Goal: Book appointment/travel/reservation

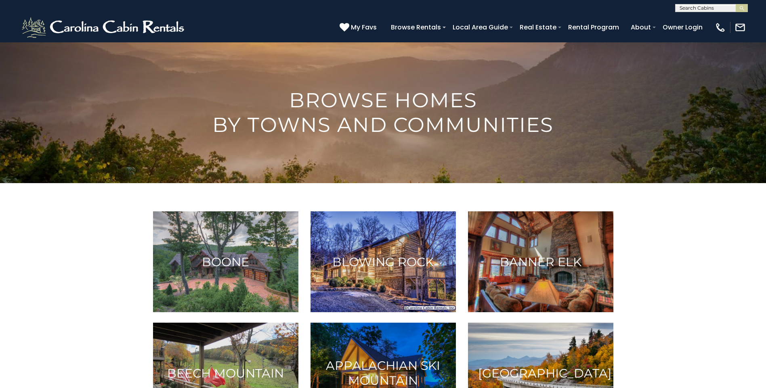
click at [686, 8] on input "text" at bounding box center [710, 10] width 71 height 8
type input "****"
click at [686, 18] on em "[PERSON_NAME]" at bounding box center [703, 18] width 48 height 7
click at [717, 4] on div "**********" at bounding box center [383, 6] width 766 height 12
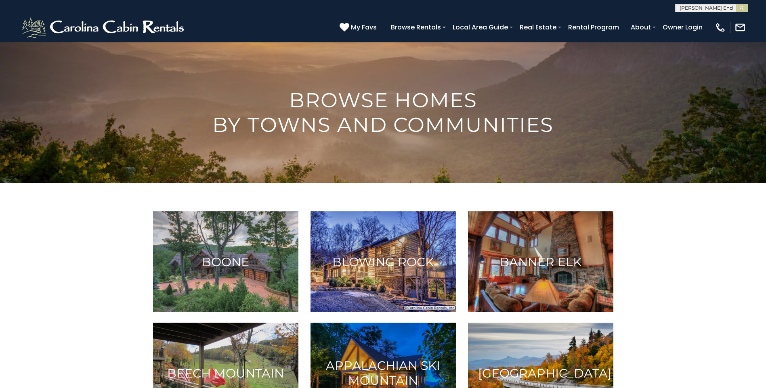
click at [716, 8] on input "text" at bounding box center [710, 9] width 71 height 8
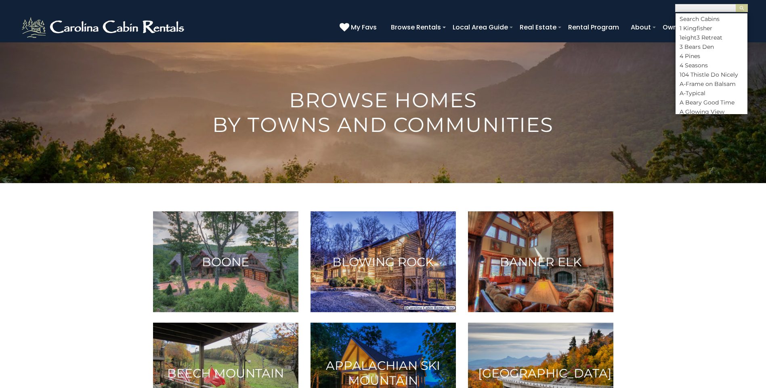
click at [716, 8] on input "text" at bounding box center [710, 9] width 71 height 8
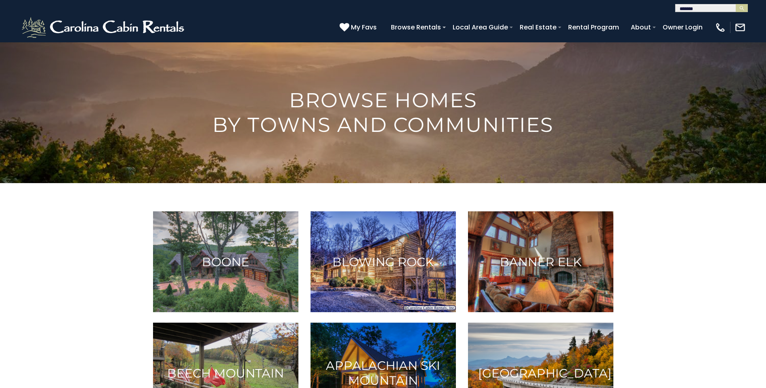
type input "********"
click at [739, 10] on img "submit" at bounding box center [741, 8] width 6 height 6
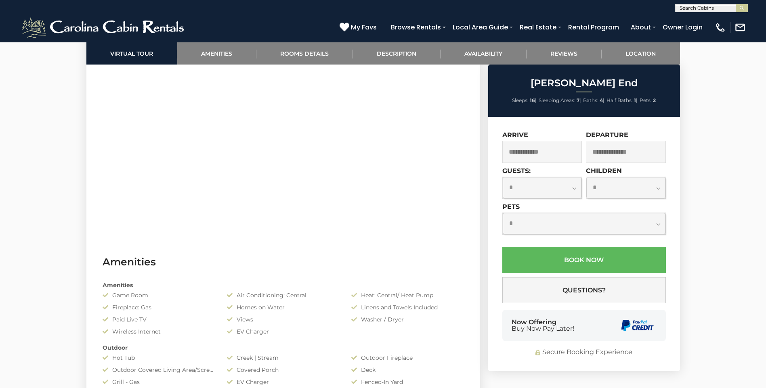
scroll to position [363, 0]
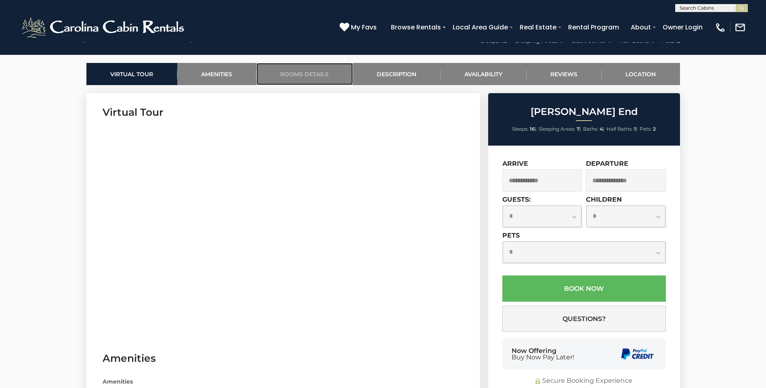
drag, startPoint x: 309, startPoint y: 72, endPoint x: 314, endPoint y: 75, distance: 5.4
click at [309, 72] on link "Rooms Details" at bounding box center [304, 74] width 96 height 22
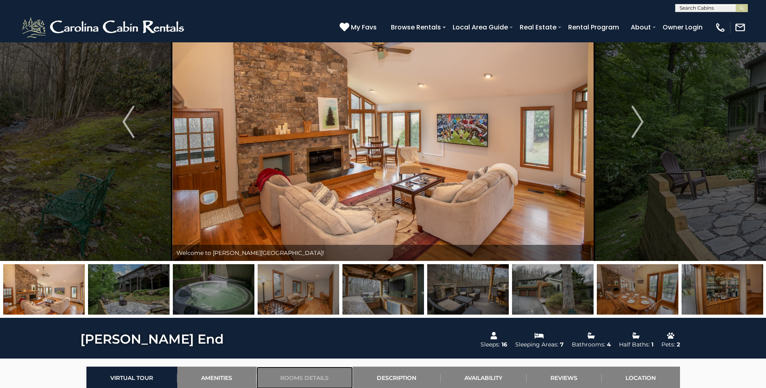
scroll to position [0, 0]
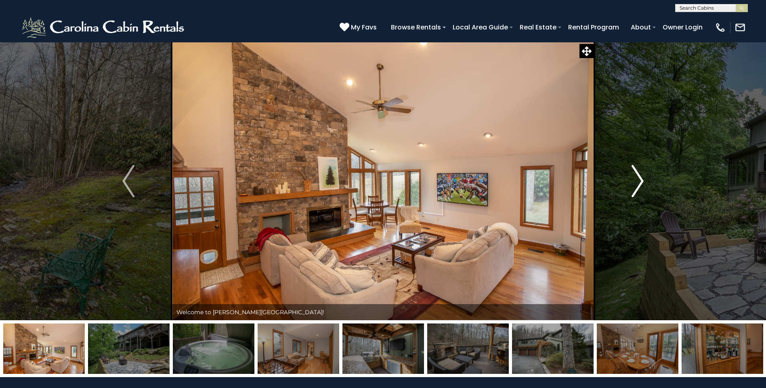
click at [641, 181] on img "Next" at bounding box center [637, 181] width 12 height 32
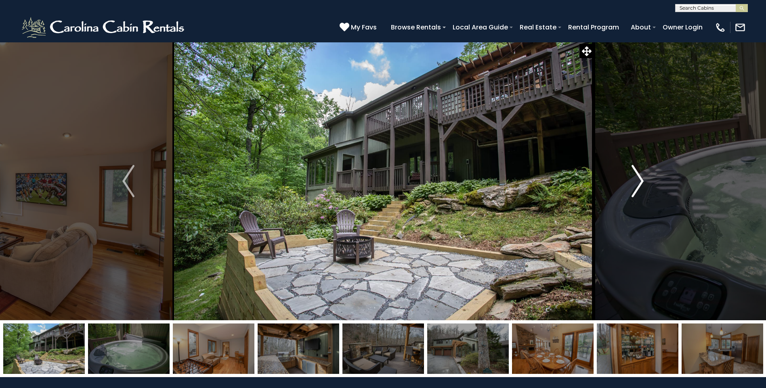
click at [641, 181] on img "Next" at bounding box center [637, 181] width 12 height 32
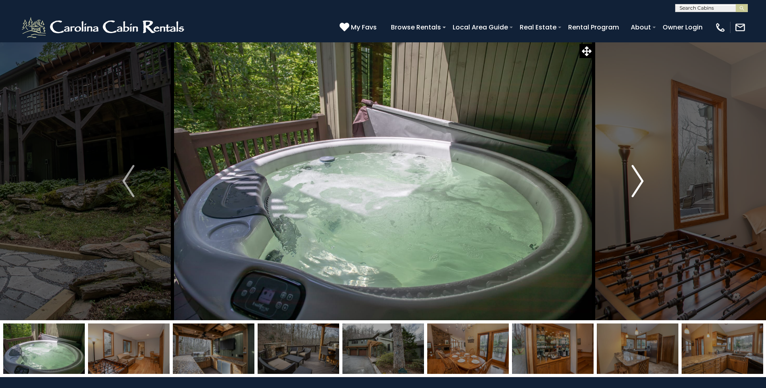
click at [641, 181] on img "Next" at bounding box center [637, 181] width 12 height 32
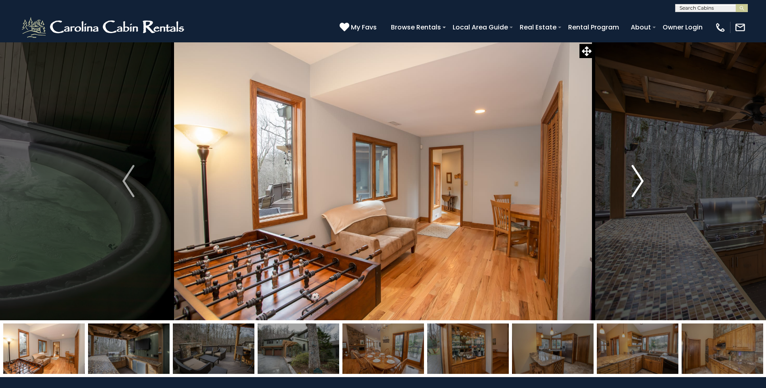
click at [641, 181] on img "Next" at bounding box center [637, 181] width 12 height 32
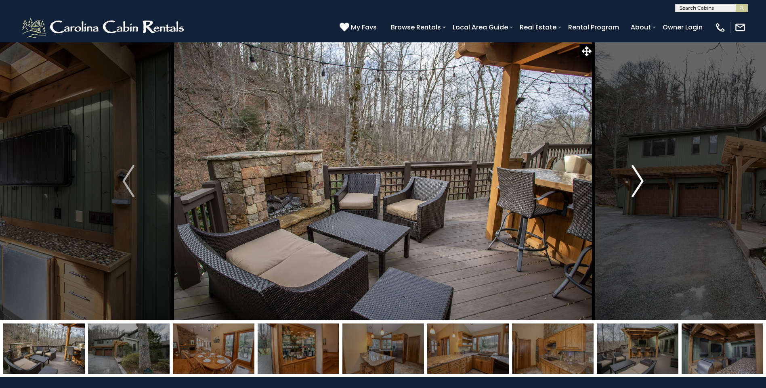
click at [641, 181] on img "Next" at bounding box center [637, 181] width 12 height 32
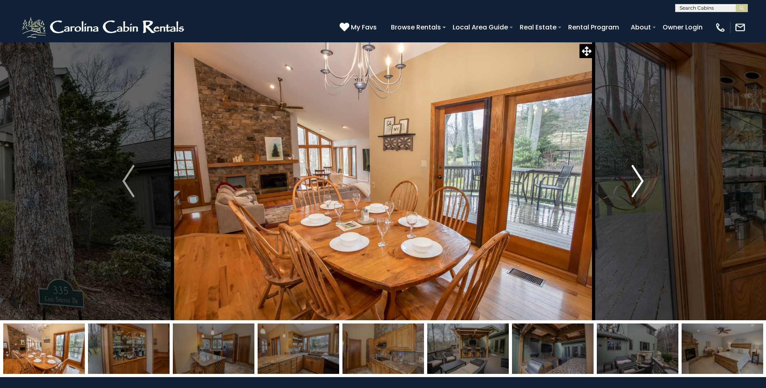
click at [641, 181] on img "Next" at bounding box center [637, 181] width 12 height 32
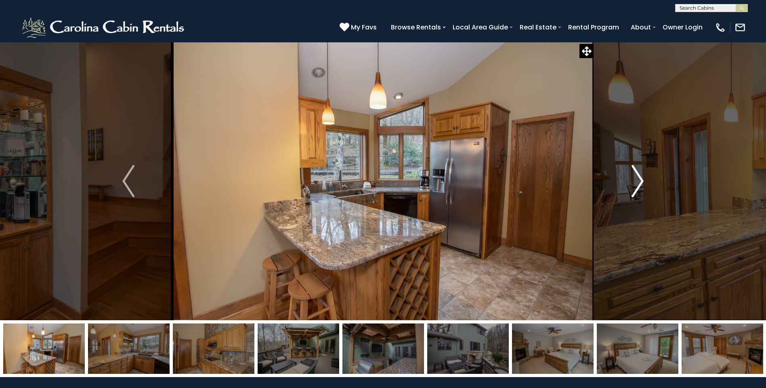
click at [641, 181] on img "Next" at bounding box center [637, 181] width 12 height 32
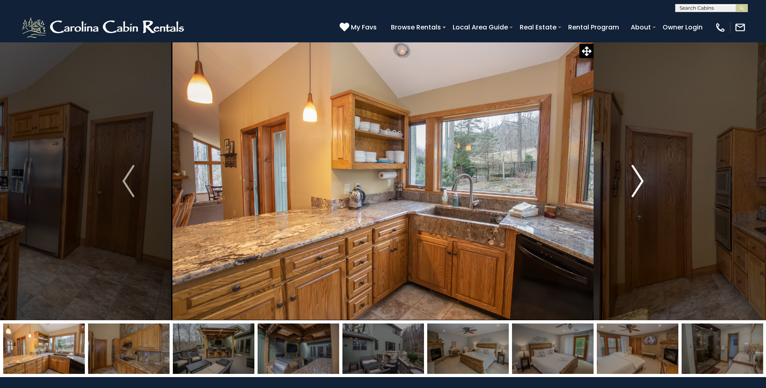
click at [641, 181] on img "Next" at bounding box center [637, 181] width 12 height 32
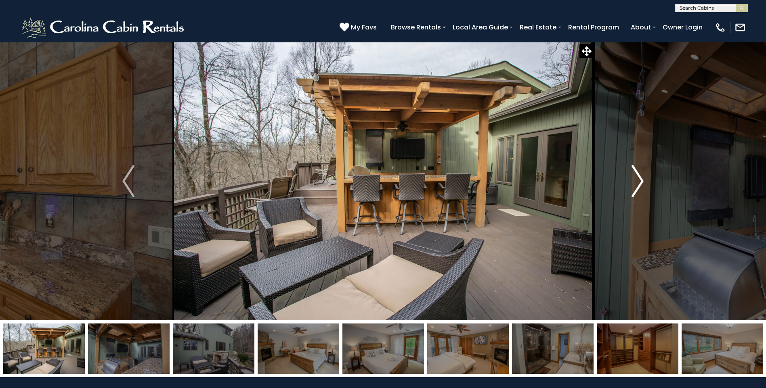
click at [641, 181] on img "Next" at bounding box center [637, 181] width 12 height 32
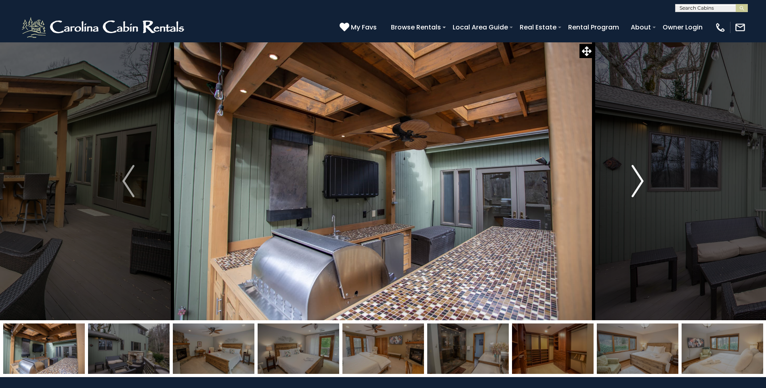
click at [641, 181] on img "Next" at bounding box center [637, 181] width 12 height 32
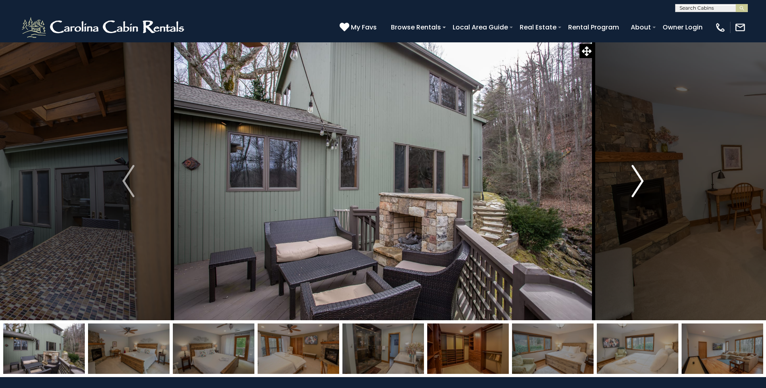
click at [641, 181] on img "Next" at bounding box center [637, 181] width 12 height 32
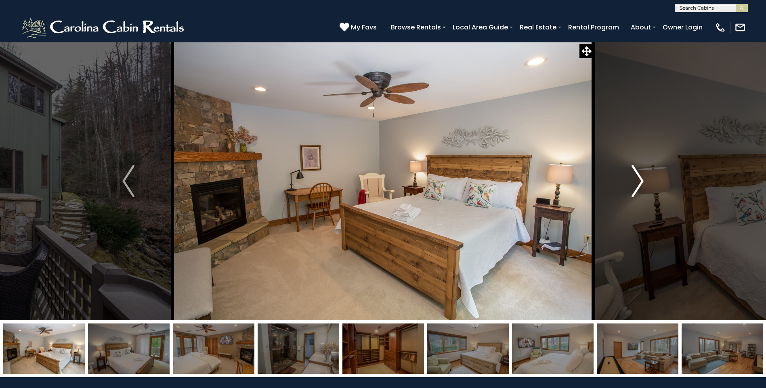
click at [641, 181] on img "Next" at bounding box center [637, 181] width 12 height 32
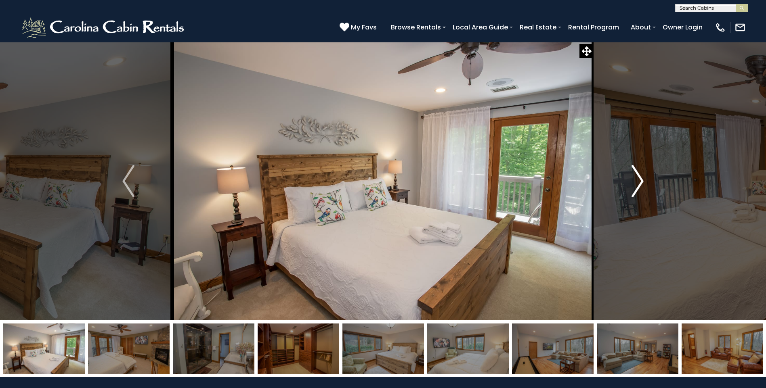
click at [641, 181] on img "Next" at bounding box center [637, 181] width 12 height 32
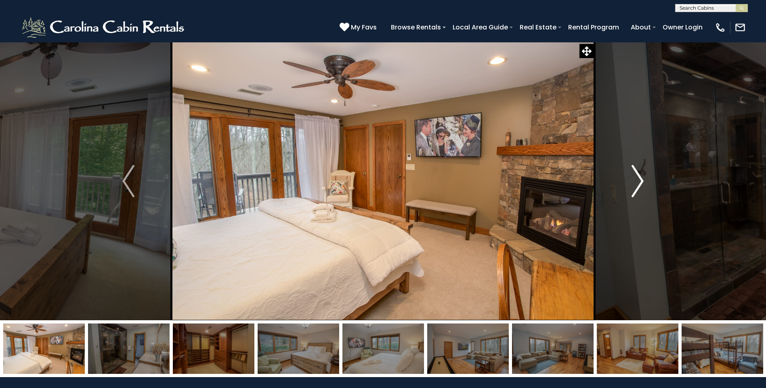
click at [641, 181] on img "Next" at bounding box center [637, 181] width 12 height 32
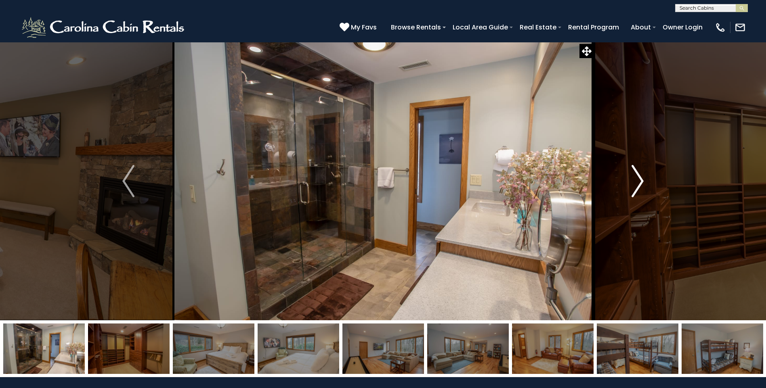
click at [641, 181] on img "Next" at bounding box center [637, 181] width 12 height 32
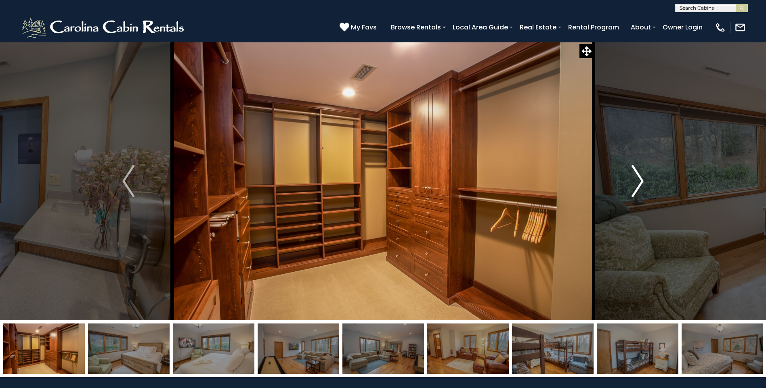
click at [641, 181] on img "Next" at bounding box center [637, 181] width 12 height 32
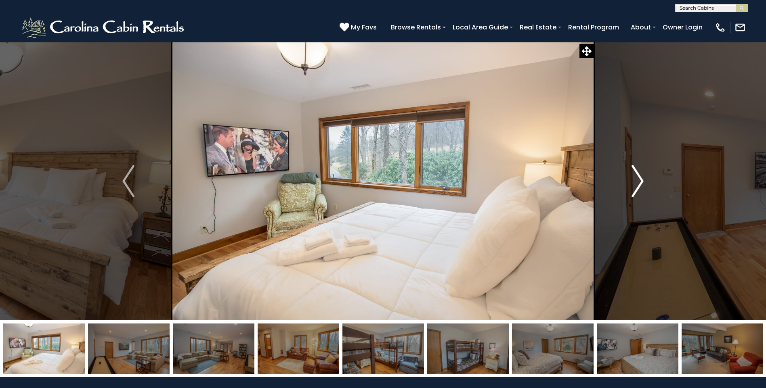
click at [641, 181] on img "Next" at bounding box center [637, 181] width 12 height 32
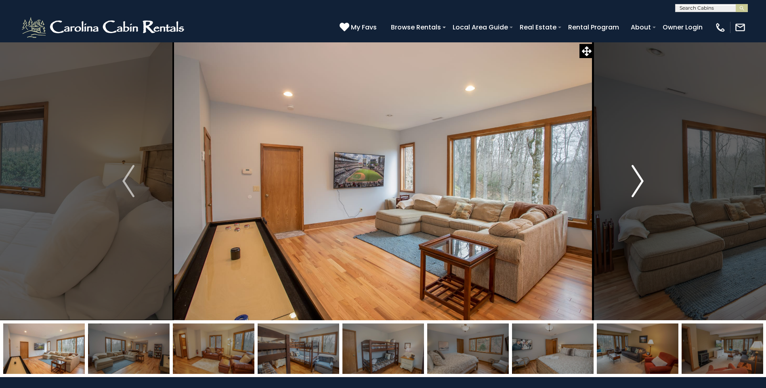
click at [643, 182] on img "Next" at bounding box center [637, 181] width 12 height 32
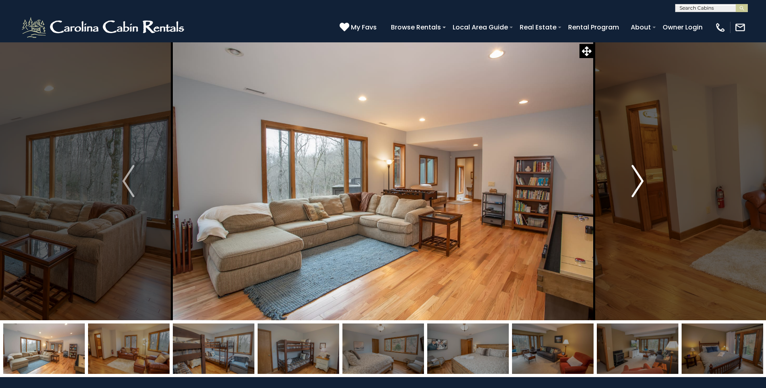
click at [641, 180] on img "Next" at bounding box center [637, 181] width 12 height 32
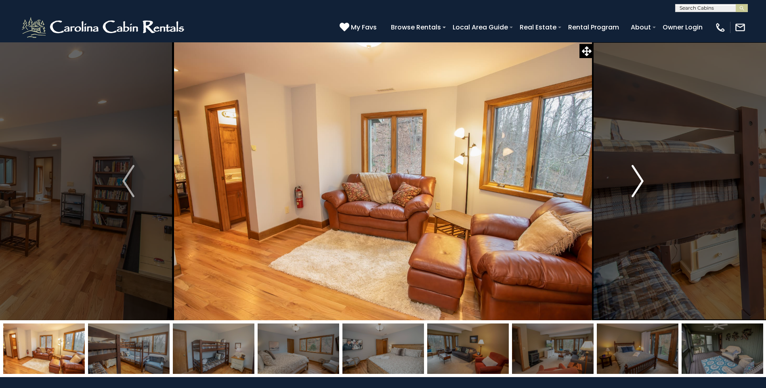
click at [641, 180] on img "Next" at bounding box center [637, 181] width 12 height 32
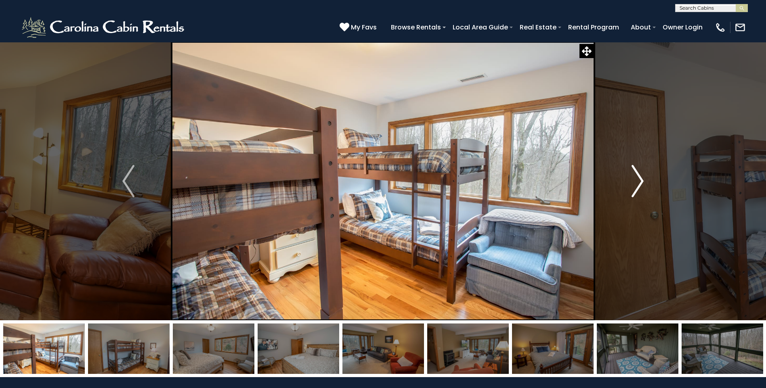
click at [641, 180] on img "Next" at bounding box center [637, 181] width 12 height 32
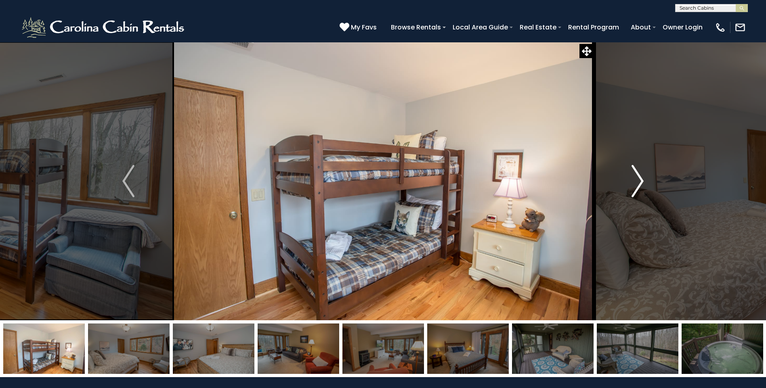
click at [641, 180] on img "Next" at bounding box center [637, 181] width 12 height 32
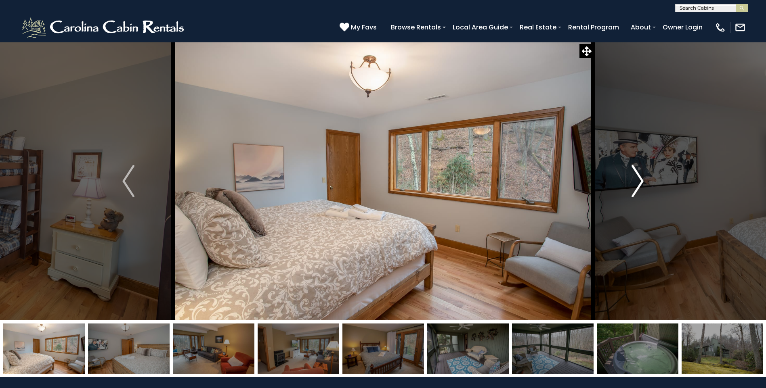
click at [641, 180] on img "Next" at bounding box center [637, 181] width 12 height 32
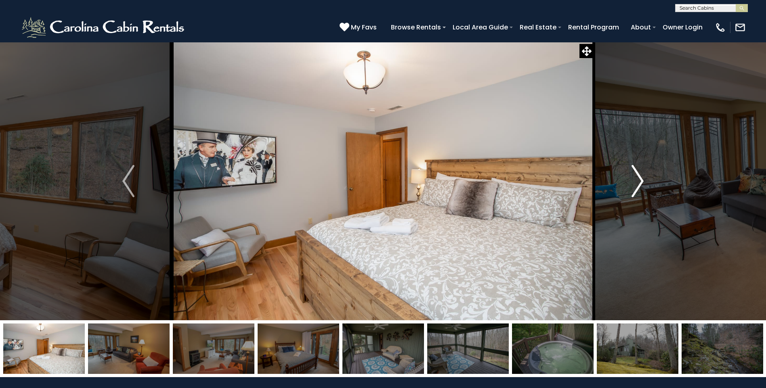
click at [641, 180] on img "Next" at bounding box center [637, 181] width 12 height 32
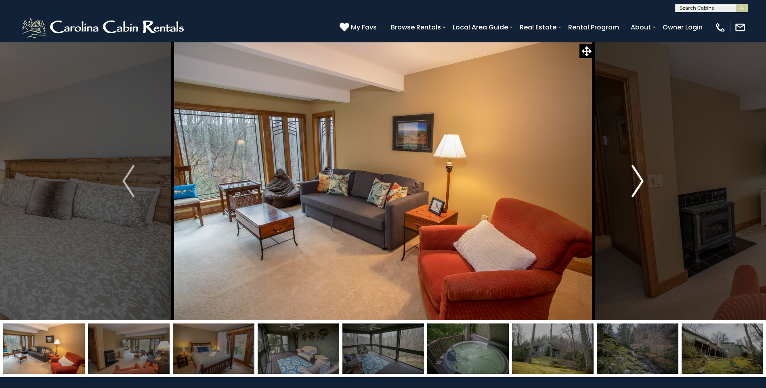
click at [641, 180] on img "Next" at bounding box center [637, 181] width 12 height 32
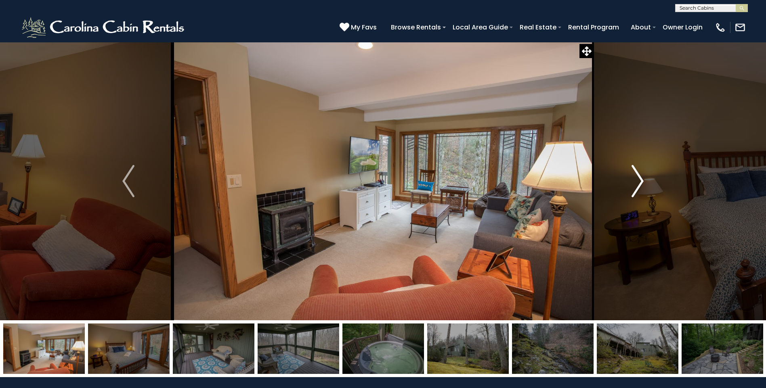
click at [641, 180] on img "Next" at bounding box center [637, 181] width 12 height 32
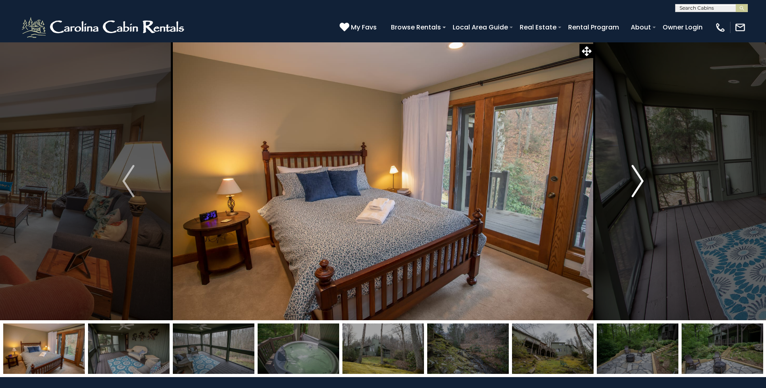
click at [641, 180] on img "Next" at bounding box center [637, 181] width 12 height 32
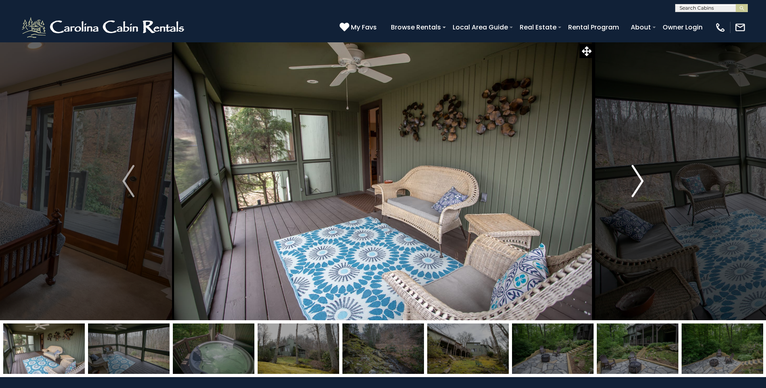
click at [641, 180] on img "Next" at bounding box center [637, 181] width 12 height 32
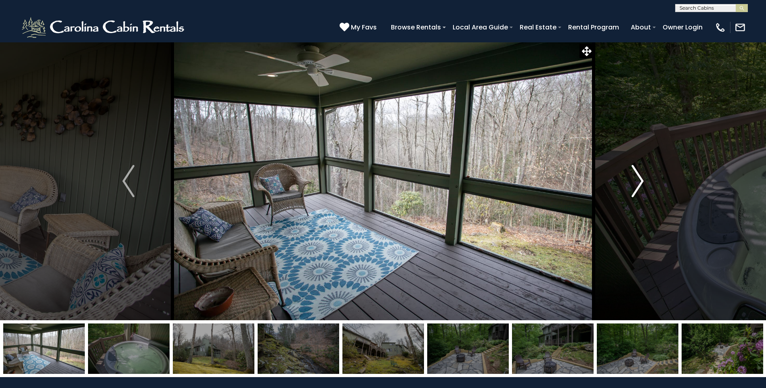
click at [641, 180] on img "Next" at bounding box center [637, 181] width 12 height 32
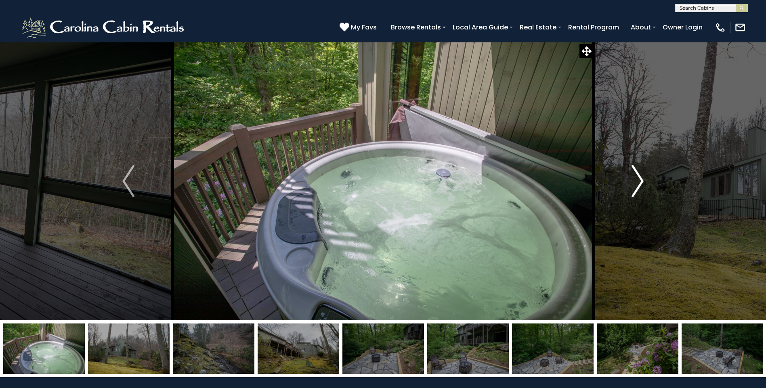
click at [641, 180] on img "Next" at bounding box center [637, 181] width 12 height 32
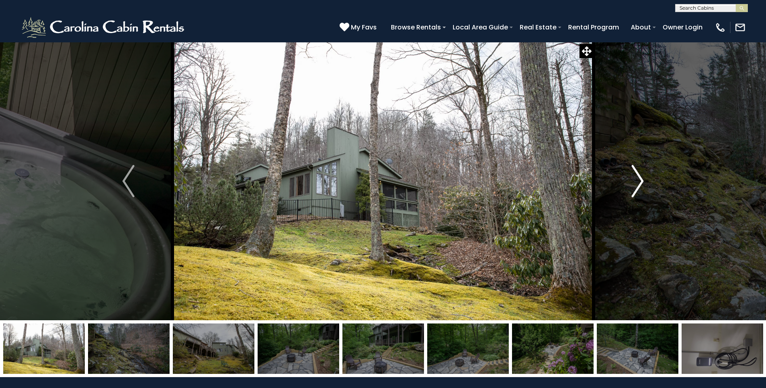
click at [641, 180] on img "Next" at bounding box center [637, 181] width 12 height 32
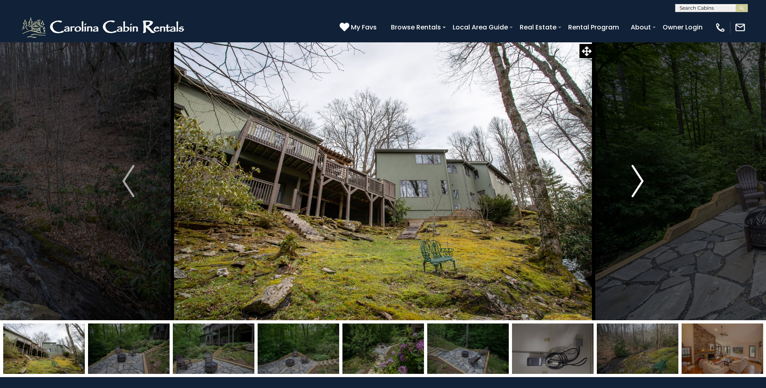
click at [641, 180] on img "Next" at bounding box center [637, 181] width 12 height 32
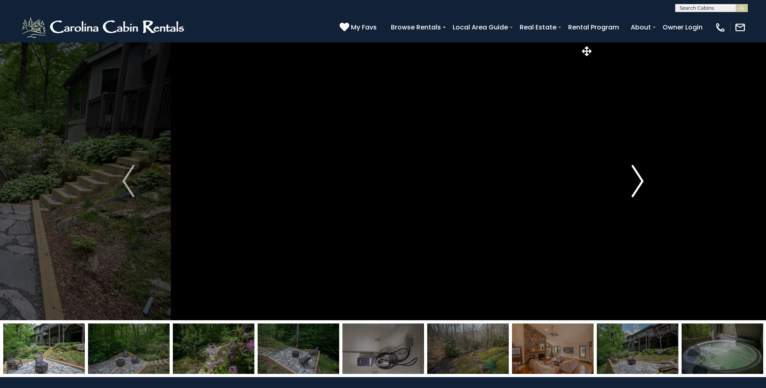
click at [641, 180] on img "Next" at bounding box center [637, 181] width 12 height 32
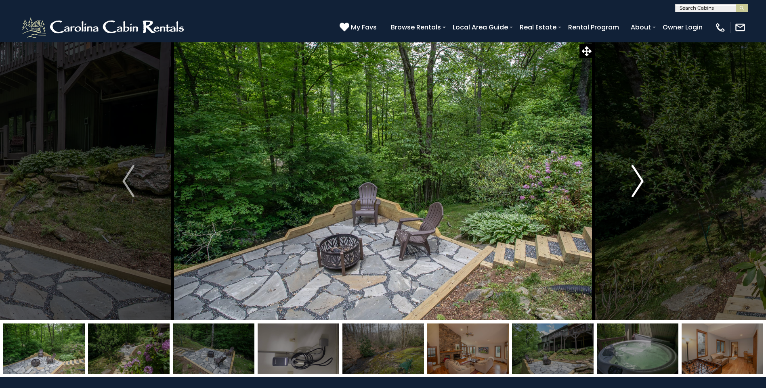
click at [641, 180] on img "Next" at bounding box center [637, 181] width 12 height 32
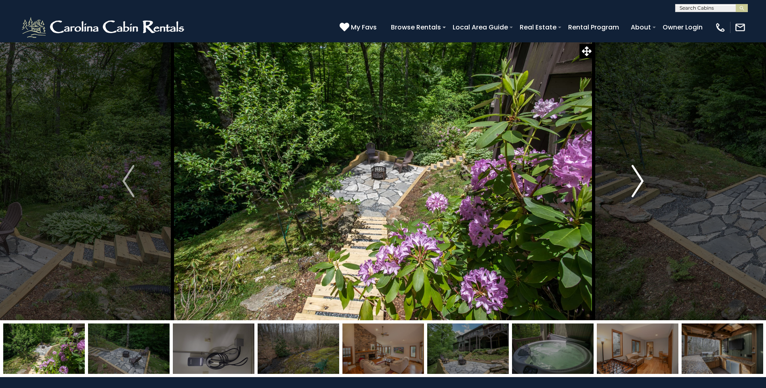
click at [641, 180] on img "Next" at bounding box center [637, 181] width 12 height 32
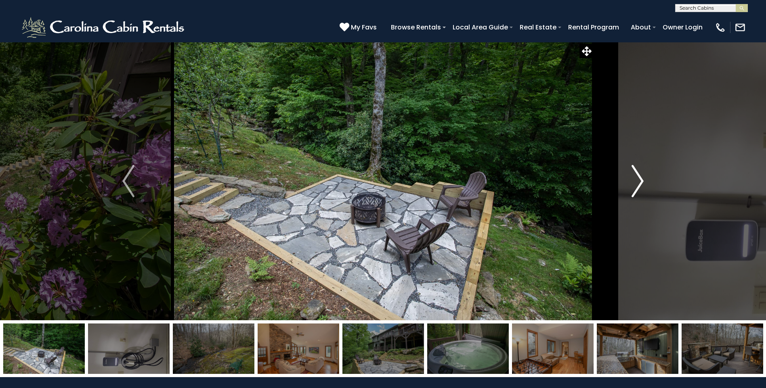
click at [641, 180] on img "Next" at bounding box center [637, 181] width 12 height 32
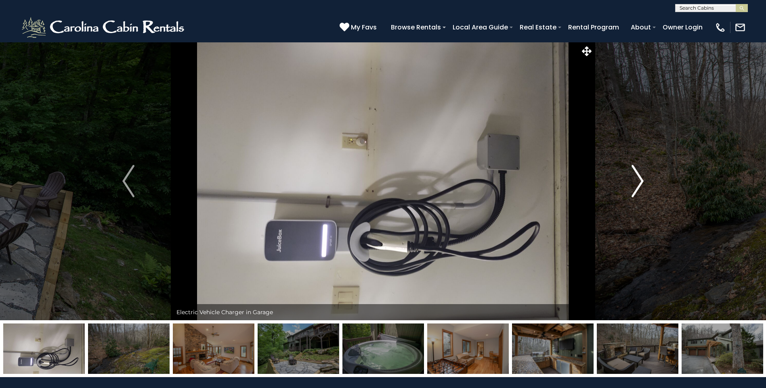
click at [641, 180] on img "Next" at bounding box center [637, 181] width 12 height 32
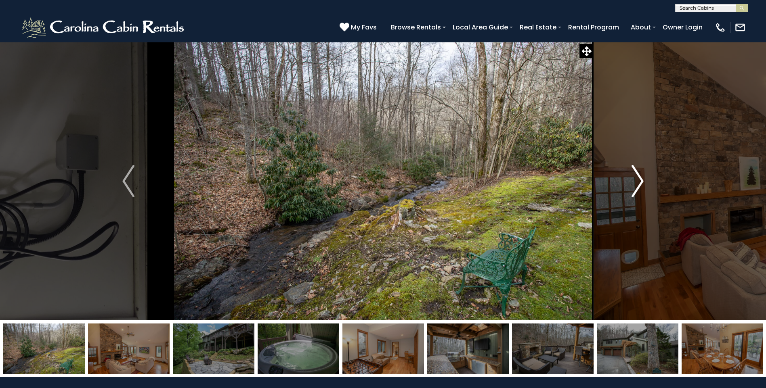
click at [641, 180] on img "Next" at bounding box center [637, 181] width 12 height 32
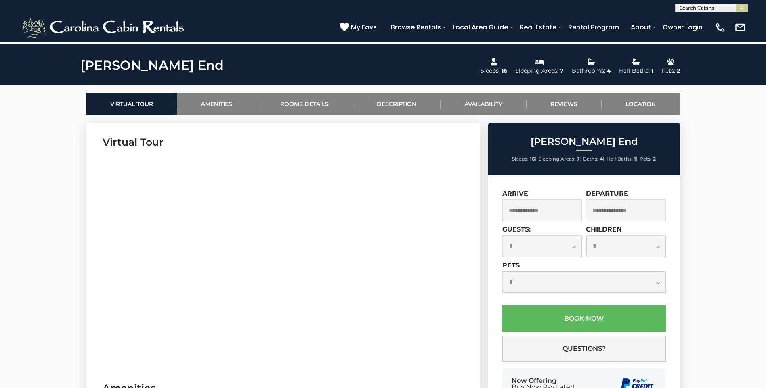
scroll to position [363, 0]
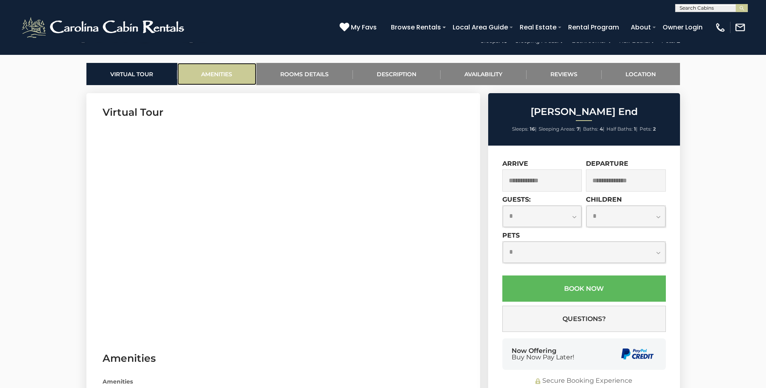
click at [229, 73] on link "Amenities" at bounding box center [216, 74] width 79 height 22
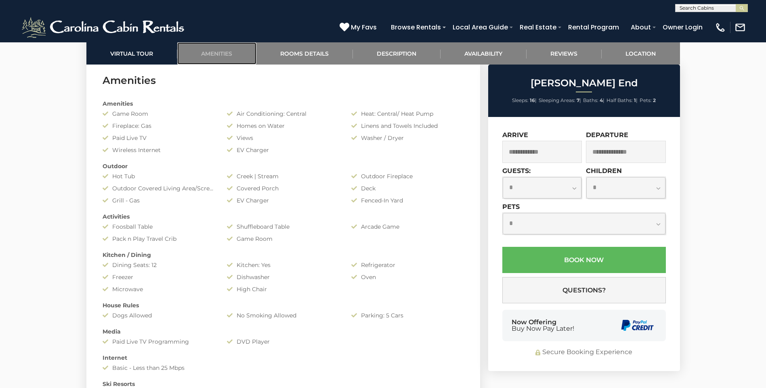
scroll to position [642, 0]
click at [317, 53] on link "Rooms Details" at bounding box center [304, 53] width 96 height 22
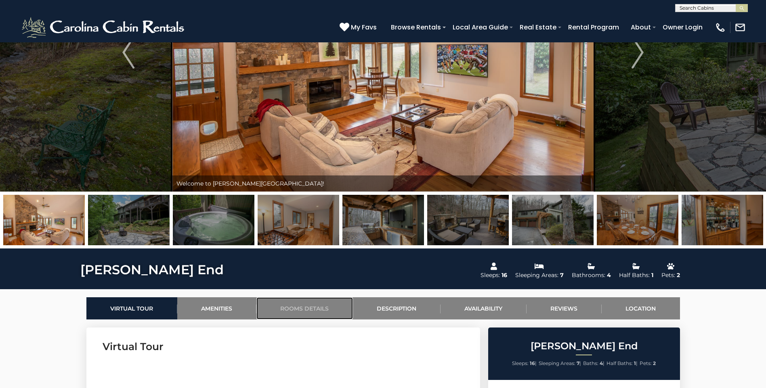
scroll to position [83, 0]
